Goal: Task Accomplishment & Management: Use online tool/utility

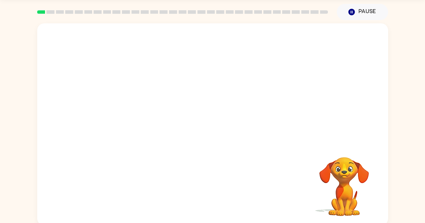
scroll to position [26, 0]
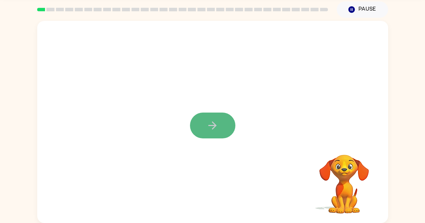
click at [206, 129] on icon "button" at bounding box center [212, 126] width 12 height 12
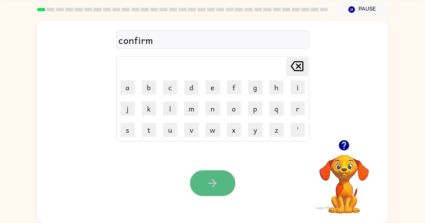
click at [208, 193] on button "button" at bounding box center [212, 184] width 45 height 26
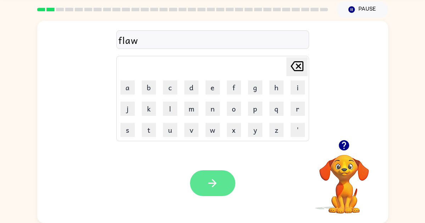
click at [206, 185] on icon "button" at bounding box center [212, 183] width 12 height 12
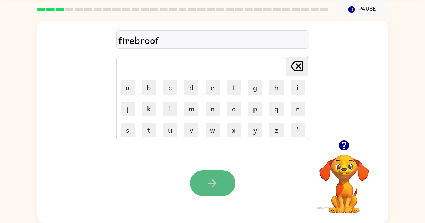
click at [217, 176] on button "button" at bounding box center [212, 184] width 45 height 26
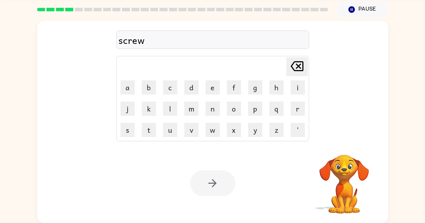
click at [222, 179] on div at bounding box center [212, 184] width 45 height 26
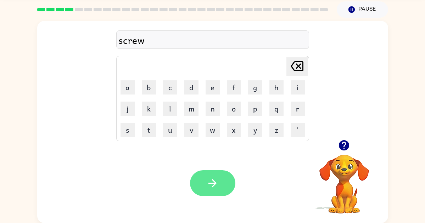
click at [222, 179] on button "button" at bounding box center [212, 184] width 45 height 26
click at [220, 187] on button "button" at bounding box center [212, 184] width 45 height 26
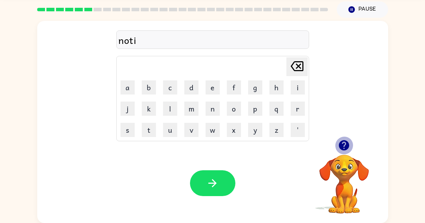
click at [342, 152] on button "button" at bounding box center [344, 146] width 18 height 18
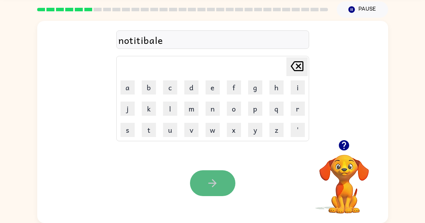
click at [211, 177] on icon "button" at bounding box center [212, 183] width 12 height 12
click at [220, 179] on button "button" at bounding box center [212, 184] width 45 height 26
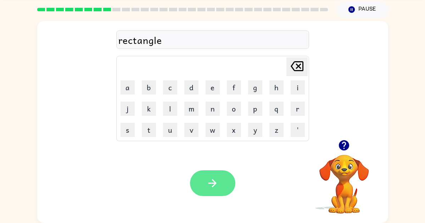
click at [214, 187] on icon "button" at bounding box center [212, 183] width 12 height 12
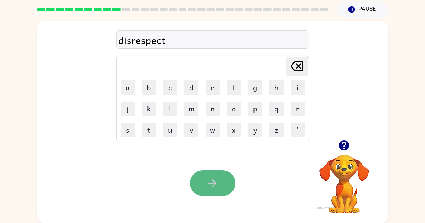
click at [226, 179] on button "button" at bounding box center [212, 184] width 45 height 26
click at [223, 185] on button "button" at bounding box center [212, 184] width 45 height 26
click at [223, 180] on button "button" at bounding box center [212, 184] width 45 height 26
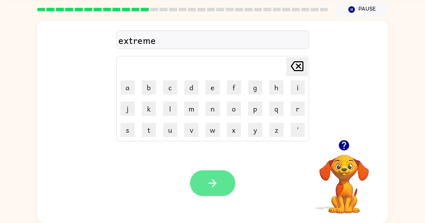
click at [219, 189] on button "button" at bounding box center [212, 184] width 45 height 26
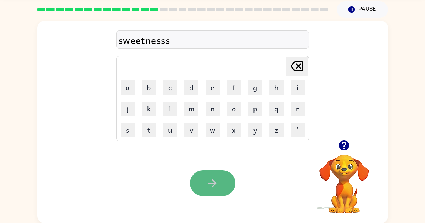
click at [220, 183] on button "button" at bounding box center [212, 184] width 45 height 26
click at [220, 184] on button "button" at bounding box center [212, 184] width 45 height 26
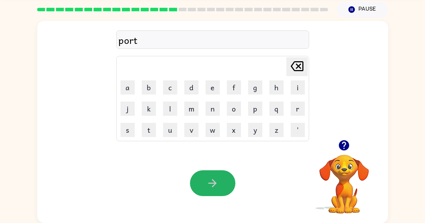
click at [225, 190] on button "button" at bounding box center [212, 184] width 45 height 26
click at [221, 184] on button "button" at bounding box center [212, 184] width 45 height 26
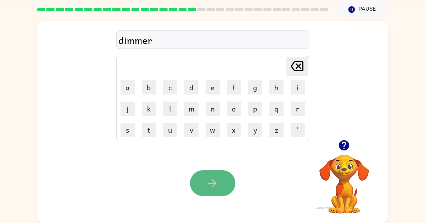
click at [218, 187] on icon "button" at bounding box center [212, 183] width 12 height 12
click at [222, 178] on button "button" at bounding box center [212, 184] width 45 height 26
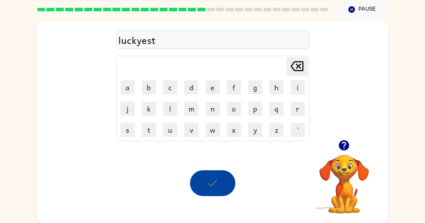
click at [222, 178] on div at bounding box center [212, 184] width 45 height 26
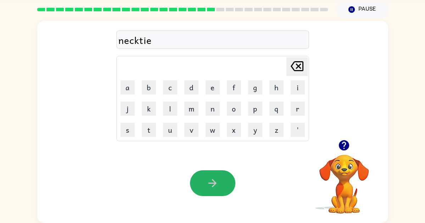
click at [216, 178] on icon "button" at bounding box center [212, 183] width 12 height 12
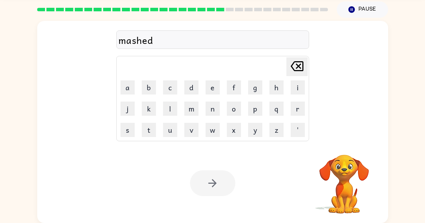
click at [220, 182] on div at bounding box center [212, 184] width 45 height 26
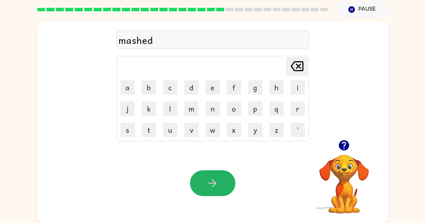
click at [220, 182] on button "button" at bounding box center [212, 184] width 45 height 26
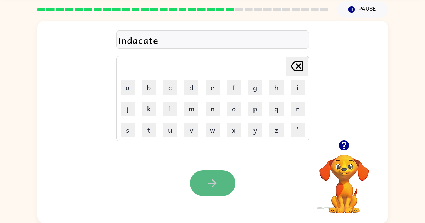
click at [230, 181] on button "button" at bounding box center [212, 184] width 45 height 26
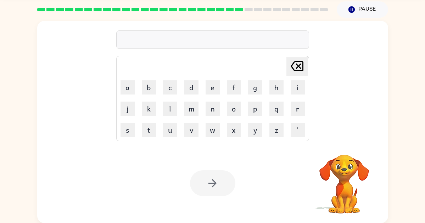
scroll to position [25, 0]
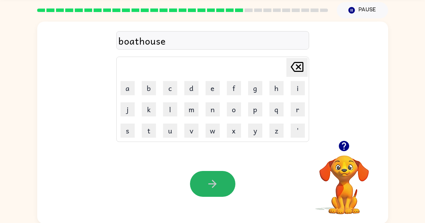
click at [232, 181] on button "button" at bounding box center [212, 184] width 45 height 26
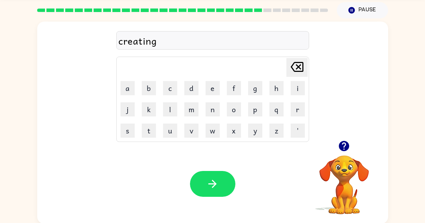
click at [232, 181] on button "button" at bounding box center [212, 184] width 45 height 26
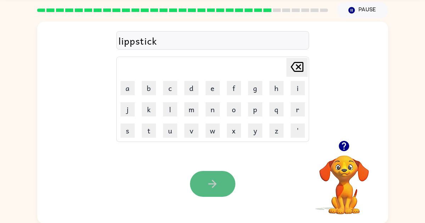
click at [224, 189] on button "button" at bounding box center [212, 184] width 45 height 26
click at [218, 183] on icon "button" at bounding box center [212, 184] width 12 height 12
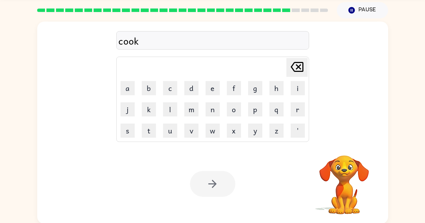
click at [221, 183] on div at bounding box center [212, 184] width 45 height 26
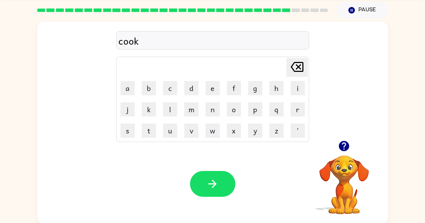
click at [221, 183] on button "button" at bounding box center [212, 184] width 45 height 26
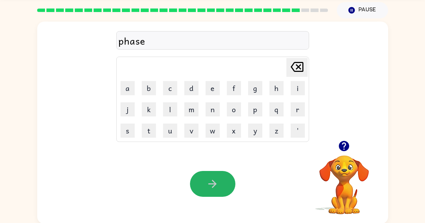
click at [221, 183] on button "button" at bounding box center [212, 184] width 45 height 26
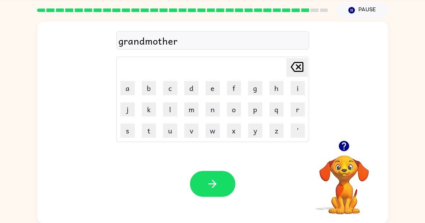
click at [221, 183] on button "button" at bounding box center [212, 184] width 45 height 26
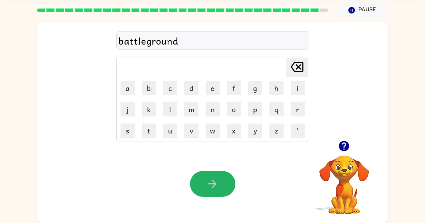
click at [221, 183] on button "button" at bounding box center [212, 184] width 45 height 26
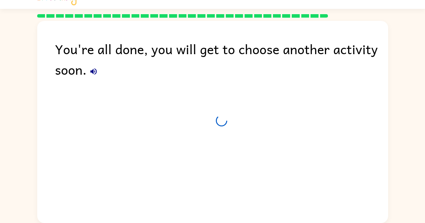
scroll to position [13, 0]
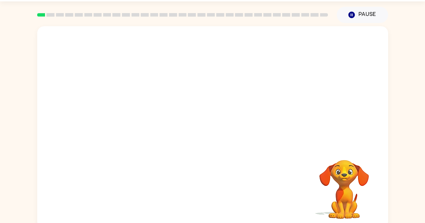
scroll to position [26, 0]
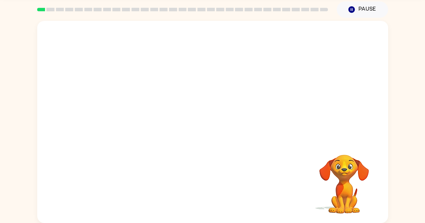
click at [134, 100] on video "Your browser must support playing .mp4 files to use Literably. Please try using…" at bounding box center [212, 80] width 351 height 119
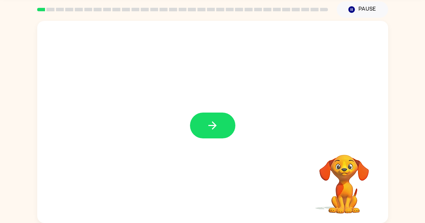
click at [215, 122] on icon "button" at bounding box center [212, 126] width 12 height 12
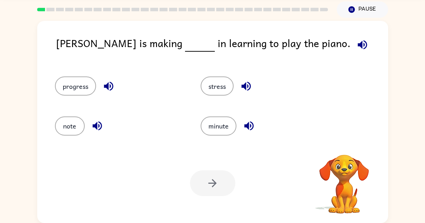
scroll to position [26, 0]
click at [343, 143] on icon "button" at bounding box center [344, 146] width 12 height 12
click at [358, 46] on icon "button" at bounding box center [362, 44] width 9 height 9
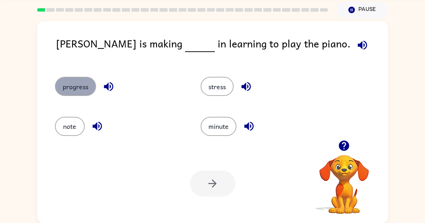
click at [84, 94] on button "progress" at bounding box center [75, 86] width 41 height 19
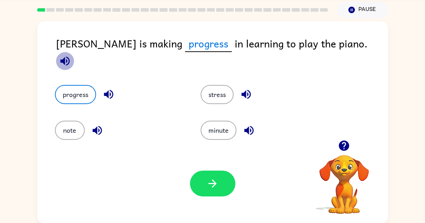
click at [70, 56] on icon "button" at bounding box center [64, 60] width 9 height 9
click at [210, 94] on button "stress" at bounding box center [217, 94] width 33 height 19
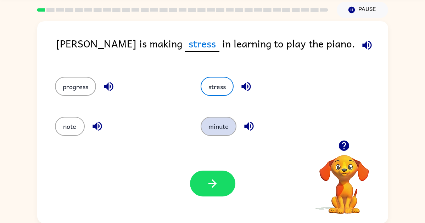
click at [210, 128] on button "minute" at bounding box center [219, 126] width 36 height 19
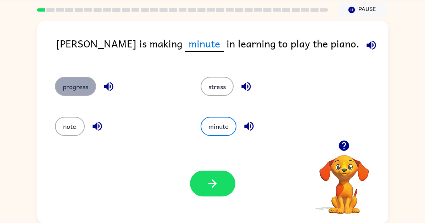
click at [71, 90] on button "progress" at bounding box center [75, 86] width 41 height 19
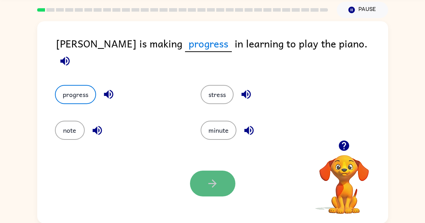
click at [205, 180] on button "button" at bounding box center [212, 184] width 45 height 26
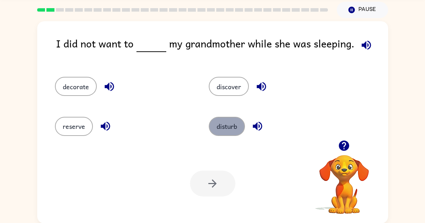
click at [220, 135] on button "disturb" at bounding box center [227, 126] width 36 height 19
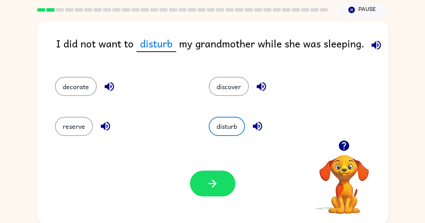
click at [220, 210] on div "Your browser must support playing .mp4 files to use Literably. Please try using…" at bounding box center [212, 184] width 351 height 80
click at [217, 198] on div "Your browser must support playing .mp4 files to use Literably. Please try using…" at bounding box center [212, 184] width 351 height 80
click at [217, 182] on icon "button" at bounding box center [212, 184] width 12 height 12
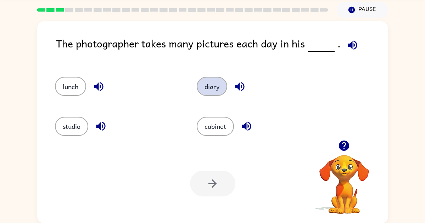
click at [209, 82] on button "diary" at bounding box center [212, 86] width 31 height 19
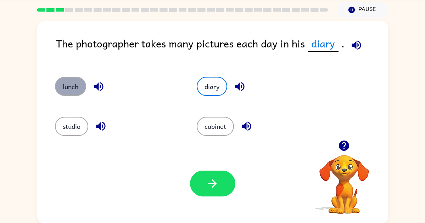
click at [73, 93] on button "lunch" at bounding box center [70, 86] width 31 height 19
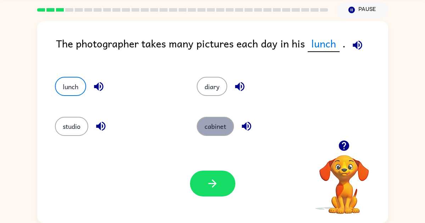
click at [215, 126] on button "cabinet" at bounding box center [215, 126] width 37 height 19
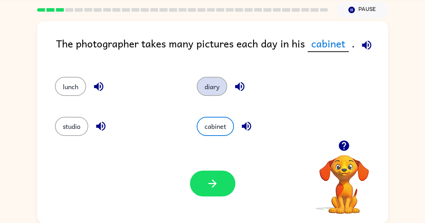
click at [212, 87] on button "diary" at bounding box center [212, 86] width 31 height 19
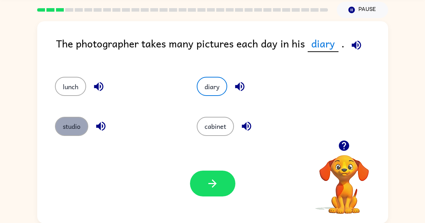
click at [82, 124] on button "studio" at bounding box center [71, 126] width 33 height 19
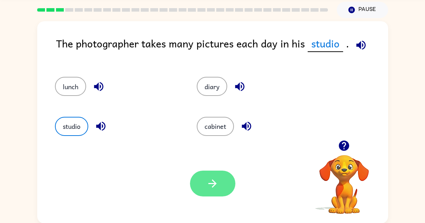
click at [199, 194] on button "button" at bounding box center [212, 184] width 45 height 26
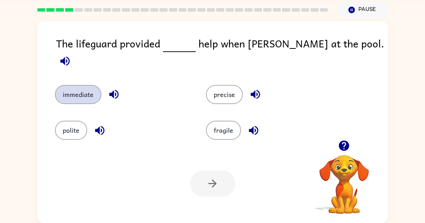
click at [71, 87] on button "immediate" at bounding box center [78, 94] width 46 height 19
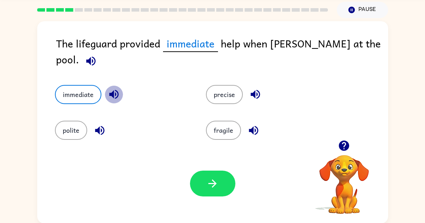
click at [118, 88] on icon "button" at bounding box center [114, 94] width 12 height 12
click at [253, 90] on icon "button" at bounding box center [255, 94] width 9 height 9
click at [97, 55] on icon "button" at bounding box center [91, 61] width 12 height 12
click at [254, 90] on icon "button" at bounding box center [255, 94] width 12 height 12
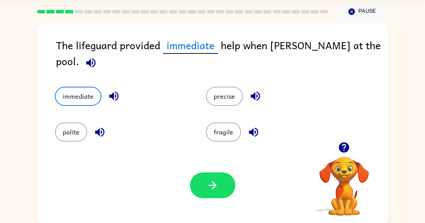
click at [95, 58] on icon "button" at bounding box center [90, 62] width 9 height 9
click at [100, 54] on button "button" at bounding box center [91, 63] width 18 height 18
click at [222, 126] on button "fragile" at bounding box center [223, 132] width 35 height 19
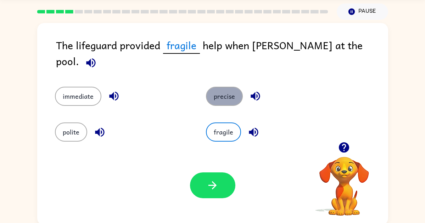
click at [216, 93] on button "precise" at bounding box center [224, 96] width 37 height 19
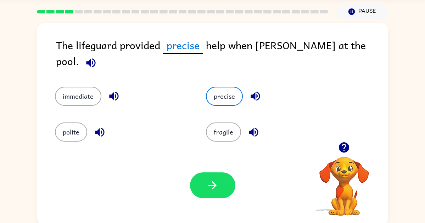
click at [216, 99] on div "precise" at bounding box center [268, 91] width 151 height 36
click at [216, 101] on div "precise" at bounding box center [268, 91] width 151 height 36
click at [89, 93] on button "immediate" at bounding box center [78, 96] width 46 height 19
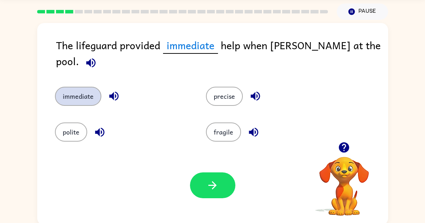
scroll to position [23, 0]
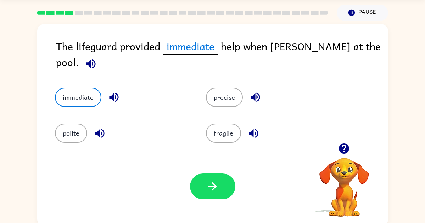
click at [335, 145] on div at bounding box center [344, 149] width 71 height 18
click at [349, 145] on icon "button" at bounding box center [344, 149] width 12 height 12
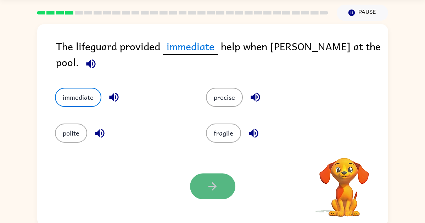
click at [212, 196] on button "button" at bounding box center [212, 187] width 45 height 26
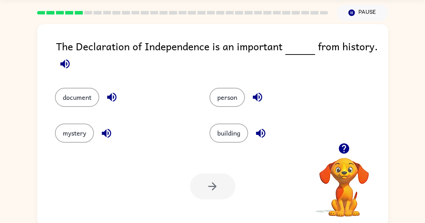
click at [340, 151] on icon "button" at bounding box center [344, 149] width 10 height 10
click at [59, 70] on button "button" at bounding box center [65, 64] width 18 height 18
click at [78, 138] on button "mystery" at bounding box center [74, 133] width 39 height 19
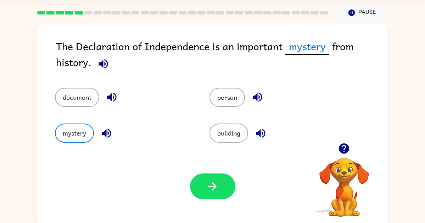
click at [63, 85] on div "document" at bounding box center [118, 92] width 155 height 36
click at [71, 107] on button "document" at bounding box center [77, 97] width 44 height 19
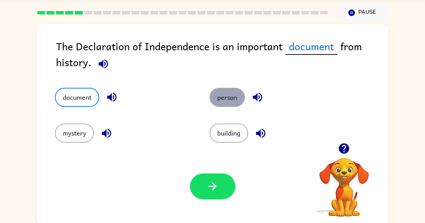
click at [225, 92] on button "person" at bounding box center [227, 97] width 35 height 19
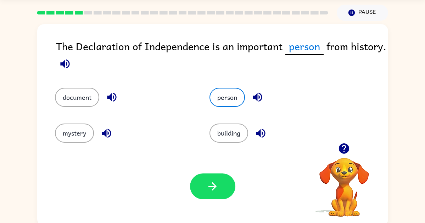
click at [66, 109] on div "document" at bounding box center [118, 92] width 155 height 36
click at [79, 97] on button "document" at bounding box center [77, 97] width 44 height 19
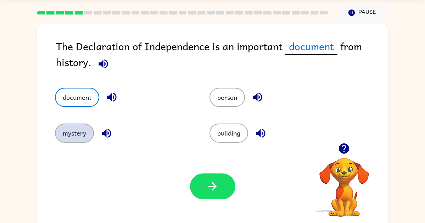
click at [73, 133] on button "mystery" at bounding box center [74, 133] width 39 height 19
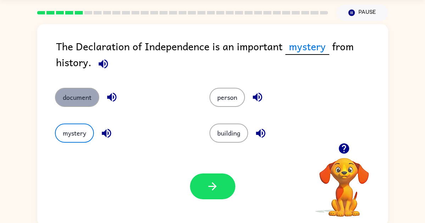
click at [76, 101] on button "document" at bounding box center [77, 97] width 44 height 19
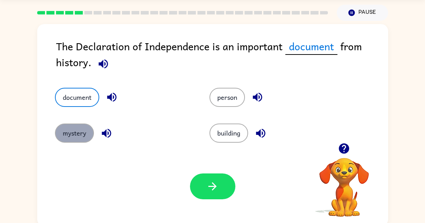
click at [83, 124] on button "mystery" at bounding box center [74, 133] width 39 height 19
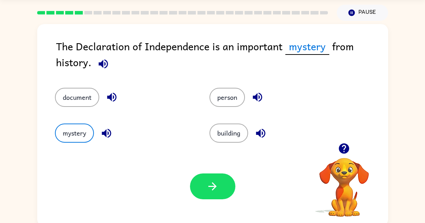
click at [79, 111] on div "mystery" at bounding box center [118, 128] width 155 height 36
click at [107, 100] on icon "button" at bounding box center [112, 97] width 12 height 12
click at [106, 129] on icon "button" at bounding box center [106, 133] width 12 height 12
click at [81, 94] on button "document" at bounding box center [77, 97] width 44 height 19
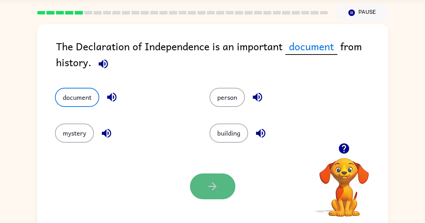
click at [216, 194] on button "button" at bounding box center [212, 187] width 45 height 26
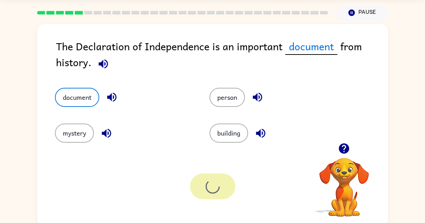
click at [216, 194] on div at bounding box center [212, 187] width 45 height 26
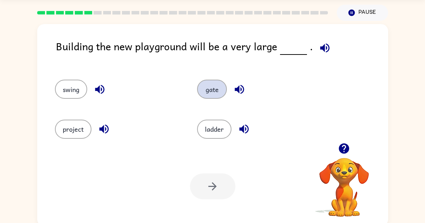
click at [214, 80] on button "gate" at bounding box center [212, 89] width 30 height 19
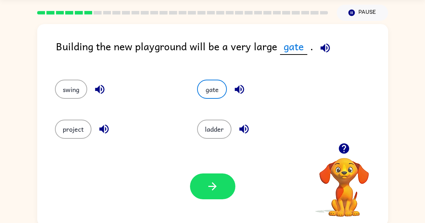
drag, startPoint x: 214, startPoint y: 108, endPoint x: 214, endPoint y: 117, distance: 8.9
click at [214, 109] on div "ladder" at bounding box center [255, 126] width 143 height 40
drag, startPoint x: 214, startPoint y: 117, endPoint x: 214, endPoint y: 121, distance: 4.0
click at [215, 122] on div "ladder" at bounding box center [255, 126] width 143 height 40
click at [214, 121] on button "ladder" at bounding box center [214, 129] width 34 height 19
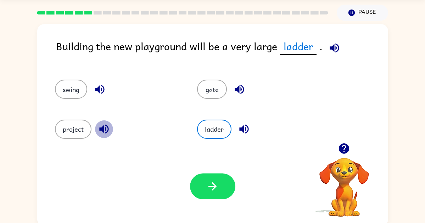
click at [110, 128] on button "button" at bounding box center [104, 129] width 18 height 18
click at [237, 119] on div "ladder" at bounding box center [255, 126] width 143 height 40
click at [242, 124] on icon "button" at bounding box center [244, 129] width 12 height 12
click at [241, 123] on icon "button" at bounding box center [244, 129] width 12 height 12
click at [241, 124] on icon "button" at bounding box center [244, 129] width 12 height 12
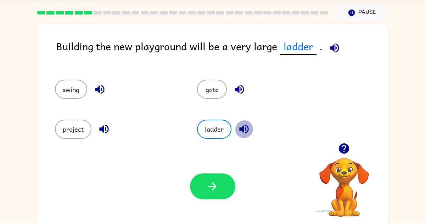
click at [241, 124] on icon "button" at bounding box center [244, 129] width 12 height 12
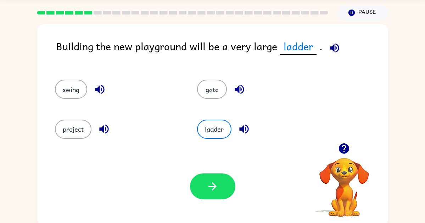
click at [241, 124] on icon "button" at bounding box center [244, 129] width 12 height 12
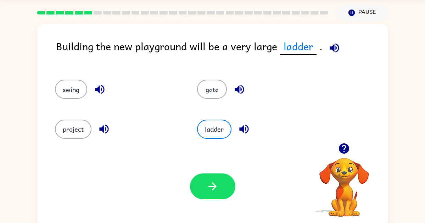
click at [241, 124] on icon "button" at bounding box center [244, 129] width 12 height 12
click at [82, 126] on button "project" at bounding box center [73, 129] width 37 height 19
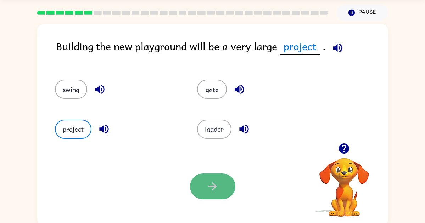
click at [215, 199] on button "button" at bounding box center [212, 187] width 45 height 26
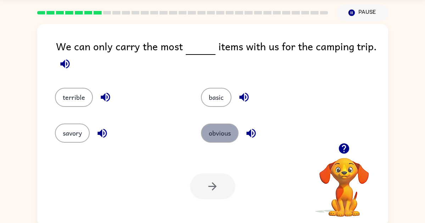
click at [216, 136] on button "obvious" at bounding box center [220, 133] width 38 height 19
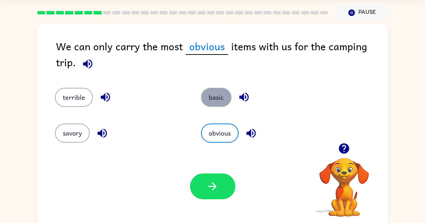
click at [216, 104] on button "basic" at bounding box center [216, 97] width 31 height 19
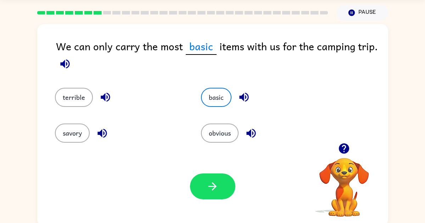
click at [93, 125] on div "savory" at bounding box center [120, 133] width 130 height 19
click at [101, 133] on icon "button" at bounding box center [102, 133] width 9 height 9
click at [85, 134] on button "savory" at bounding box center [72, 133] width 35 height 19
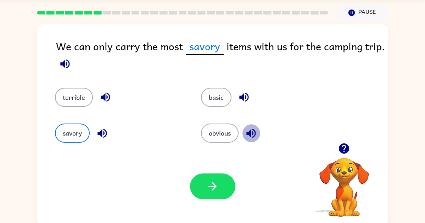
click at [249, 140] on button "button" at bounding box center [251, 133] width 18 height 18
click at [244, 102] on icon "button" at bounding box center [244, 97] width 12 height 12
click at [214, 98] on button "basic" at bounding box center [216, 97] width 31 height 19
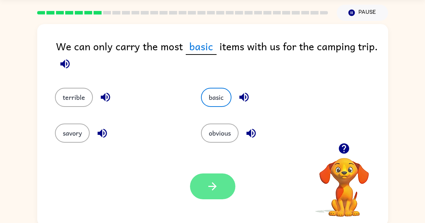
click at [214, 194] on button "button" at bounding box center [212, 187] width 45 height 26
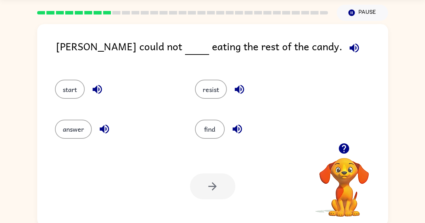
click at [339, 147] on icon "button" at bounding box center [344, 149] width 10 height 10
click at [67, 88] on button "start" at bounding box center [70, 89] width 30 height 19
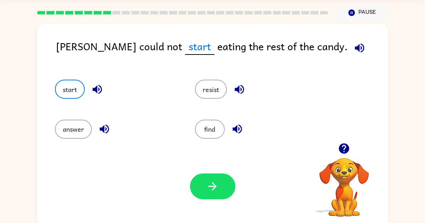
scroll to position [23, 0]
click at [221, 99] on div "resist" at bounding box center [252, 86] width 140 height 40
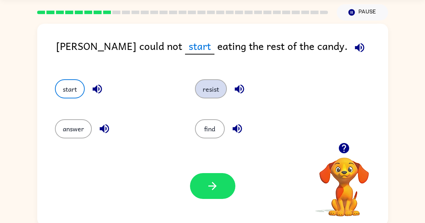
click at [217, 95] on button "resist" at bounding box center [211, 88] width 32 height 19
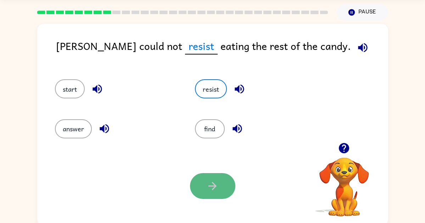
click at [214, 194] on button "button" at bounding box center [212, 186] width 45 height 26
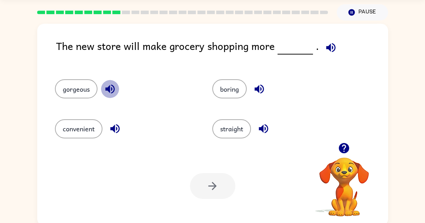
click at [111, 80] on button "button" at bounding box center [110, 89] width 18 height 18
click at [111, 83] on icon "button" at bounding box center [110, 89] width 12 height 12
click at [111, 84] on icon "button" at bounding box center [110, 89] width 12 height 12
click at [84, 88] on button "gorgeous" at bounding box center [76, 88] width 43 height 19
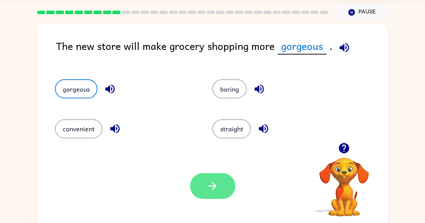
click at [219, 185] on button "button" at bounding box center [212, 186] width 45 height 26
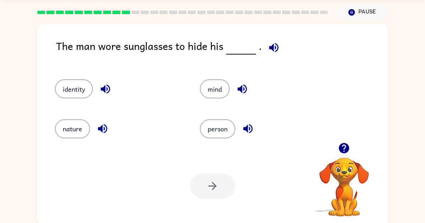
click at [275, 49] on icon "button" at bounding box center [273, 47] width 9 height 9
click at [81, 87] on button "identity" at bounding box center [74, 88] width 38 height 19
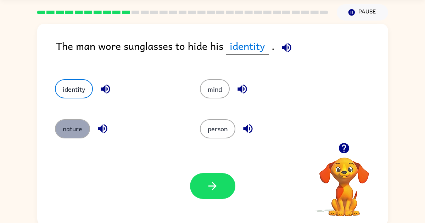
click at [79, 126] on button "nature" at bounding box center [72, 129] width 35 height 19
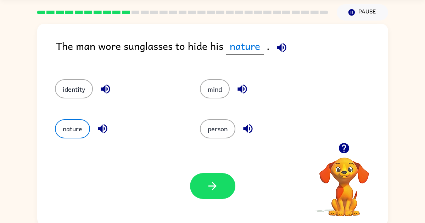
click at [96, 127] on icon "button" at bounding box center [102, 129] width 12 height 12
click at [94, 129] on button "button" at bounding box center [103, 129] width 18 height 18
click at [242, 121] on div "person" at bounding box center [264, 129] width 129 height 19
click at [212, 96] on button "mind" at bounding box center [215, 88] width 30 height 19
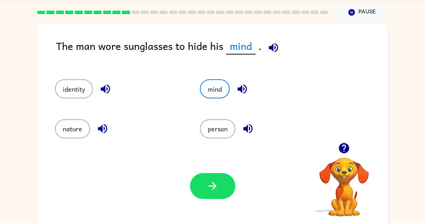
click at [237, 81] on div "mind" at bounding box center [264, 88] width 129 height 19
click at [81, 135] on button "nature" at bounding box center [72, 129] width 35 height 19
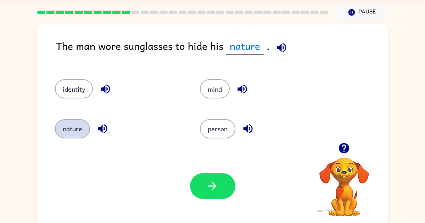
click at [88, 132] on button "nature" at bounding box center [72, 129] width 35 height 19
click at [97, 132] on icon "button" at bounding box center [102, 129] width 12 height 12
click at [96, 131] on icon "button" at bounding box center [102, 129] width 12 height 12
click at [98, 137] on div "nature" at bounding box center [119, 129] width 129 height 19
click at [99, 134] on icon "button" at bounding box center [102, 129] width 12 height 12
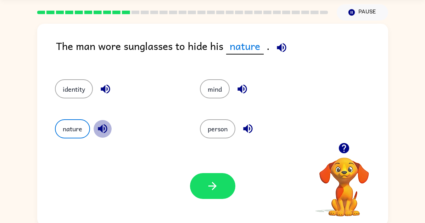
click at [99, 134] on icon "button" at bounding box center [102, 129] width 12 height 12
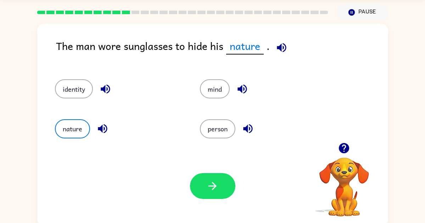
click at [99, 134] on icon "button" at bounding box center [102, 129] width 12 height 12
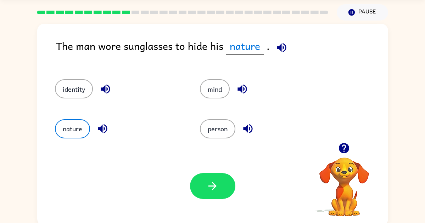
click at [99, 133] on icon "button" at bounding box center [102, 129] width 12 height 12
click at [99, 132] on icon "button" at bounding box center [102, 129] width 12 height 12
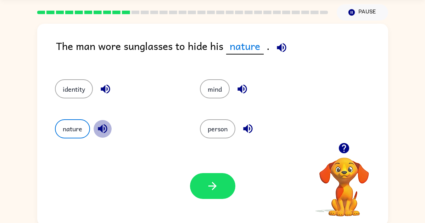
click at [99, 127] on icon "button" at bounding box center [102, 128] width 9 height 9
click at [121, 86] on div "identity" at bounding box center [119, 88] width 129 height 19
click at [113, 86] on button "button" at bounding box center [105, 89] width 18 height 18
click at [80, 88] on button "identity" at bounding box center [74, 88] width 38 height 19
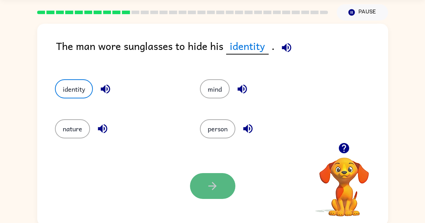
click at [212, 178] on button "button" at bounding box center [212, 186] width 45 height 26
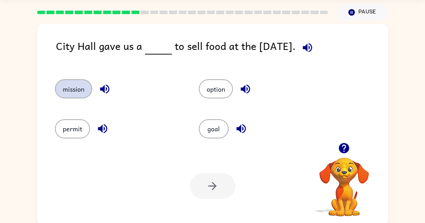
click at [84, 93] on button "mission" at bounding box center [73, 88] width 37 height 19
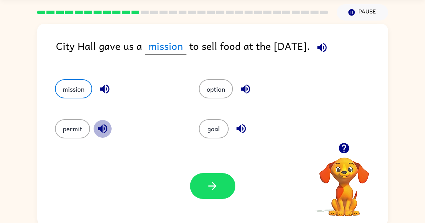
click at [96, 126] on icon "button" at bounding box center [102, 129] width 12 height 12
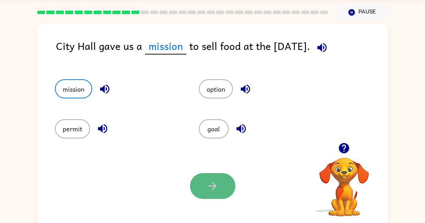
click at [209, 192] on icon "button" at bounding box center [212, 186] width 12 height 12
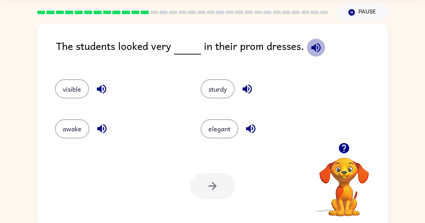
click at [313, 56] on button "button" at bounding box center [316, 48] width 18 height 18
click at [215, 129] on button "elegant" at bounding box center [220, 129] width 38 height 19
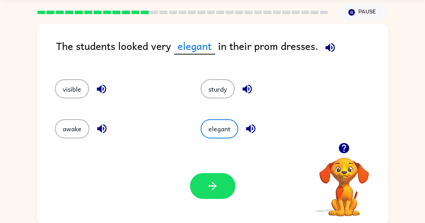
click at [260, 128] on div "elegant" at bounding box center [266, 129] width 130 height 19
click at [254, 128] on icon "button" at bounding box center [251, 129] width 12 height 12
click at [200, 191] on button "button" at bounding box center [212, 186] width 45 height 26
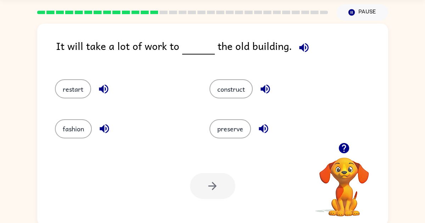
click at [274, 78] on div "construct" at bounding box center [273, 86] width 155 height 40
click at [259, 78] on div "construct" at bounding box center [273, 86] width 155 height 40
click at [261, 92] on icon "button" at bounding box center [265, 89] width 12 height 12
click at [239, 89] on button "construct" at bounding box center [231, 88] width 43 height 19
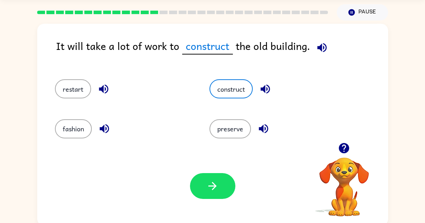
click at [73, 73] on div "restart" at bounding box center [118, 86] width 155 height 40
click at [75, 84] on button "restart" at bounding box center [73, 88] width 36 height 19
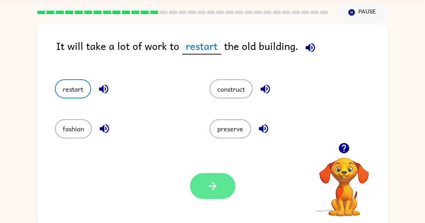
click at [203, 193] on button "button" at bounding box center [212, 186] width 45 height 26
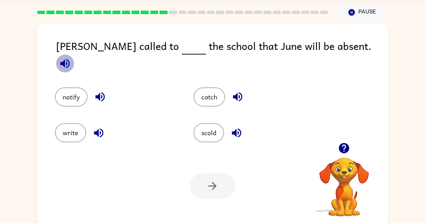
click at [70, 59] on icon "button" at bounding box center [64, 63] width 9 height 9
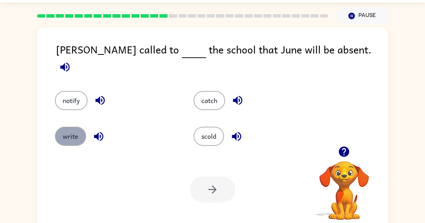
click at [68, 127] on button "write" at bounding box center [70, 136] width 31 height 19
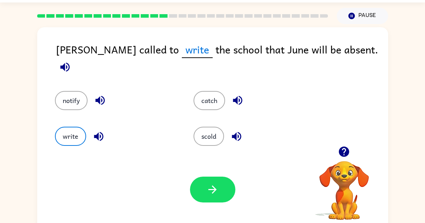
click at [225, 109] on div "catch" at bounding box center [249, 96] width 139 height 36
click at [210, 99] on button "catch" at bounding box center [210, 100] width 32 height 19
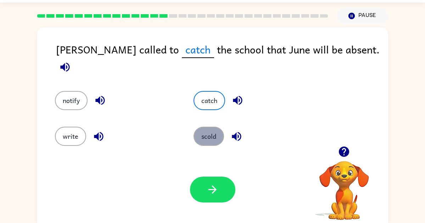
click at [212, 132] on button "scold" at bounding box center [209, 136] width 31 height 19
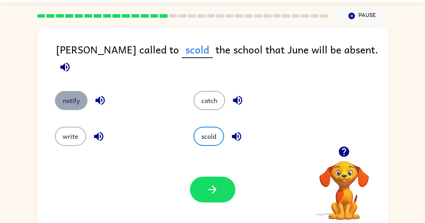
click at [76, 91] on button "notify" at bounding box center [71, 100] width 33 height 19
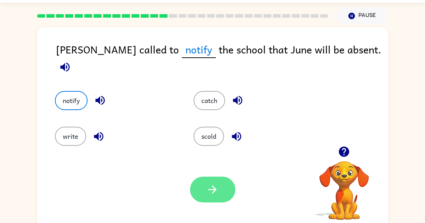
click at [232, 195] on button "button" at bounding box center [212, 190] width 45 height 26
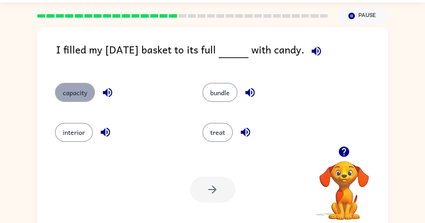
click at [73, 98] on button "capacity" at bounding box center [75, 92] width 40 height 19
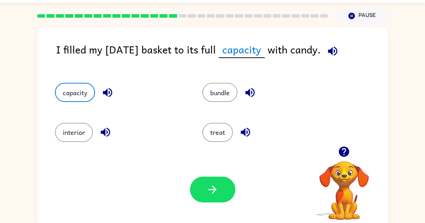
click at [110, 96] on icon "button" at bounding box center [107, 92] width 9 height 9
click at [229, 92] on button "bundle" at bounding box center [220, 92] width 35 height 19
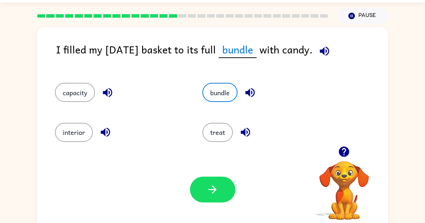
click at [251, 90] on icon "button" at bounding box center [250, 93] width 12 height 12
click at [214, 195] on icon "button" at bounding box center [212, 190] width 12 height 12
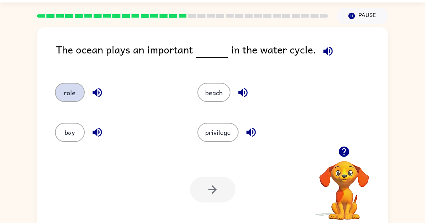
click at [66, 86] on button "role" at bounding box center [70, 92] width 30 height 19
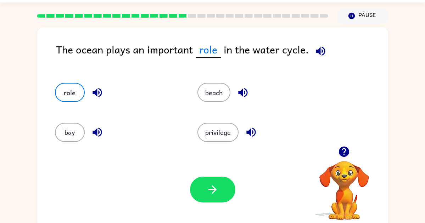
click at [203, 196] on button "button" at bounding box center [212, 190] width 45 height 26
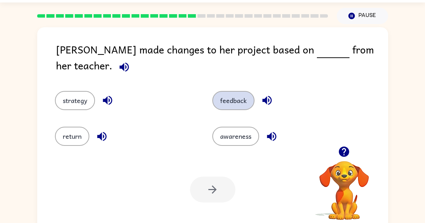
click at [235, 94] on button "feedback" at bounding box center [233, 100] width 42 height 19
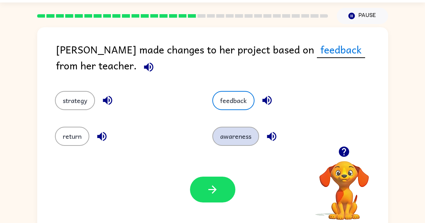
click at [233, 136] on button "awareness" at bounding box center [235, 136] width 47 height 19
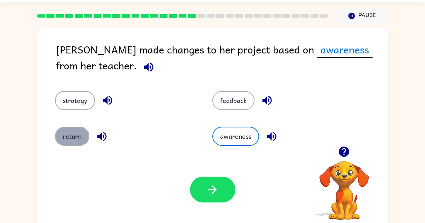
click at [71, 139] on button "return" at bounding box center [72, 136] width 34 height 19
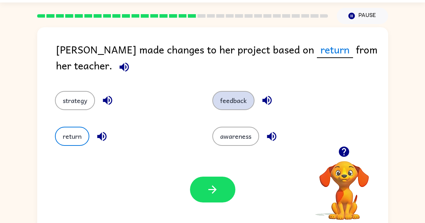
click at [229, 105] on button "feedback" at bounding box center [233, 100] width 42 height 19
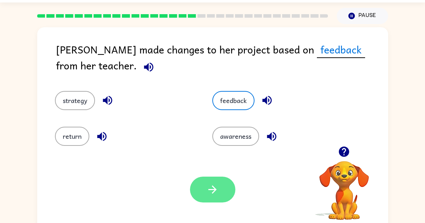
click at [198, 201] on button "button" at bounding box center [212, 190] width 45 height 26
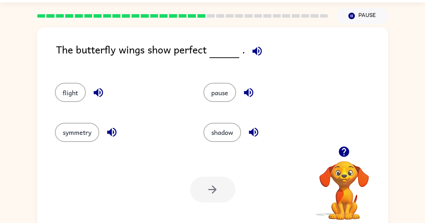
click at [71, 82] on div "flight" at bounding box center [115, 90] width 149 height 40
click at [65, 98] on button "flight" at bounding box center [70, 92] width 31 height 19
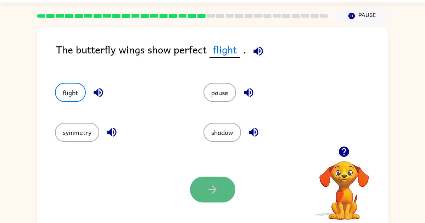
click at [217, 198] on button "button" at bounding box center [212, 190] width 45 height 26
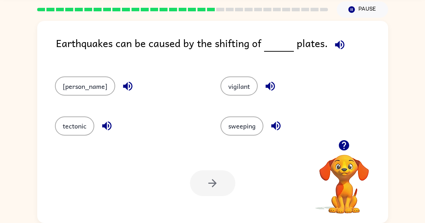
scroll to position [26, 0]
click at [356, 6] on button "Pause Pause" at bounding box center [362, 9] width 51 height 16
